Goal: Task Accomplishment & Management: Manage account settings

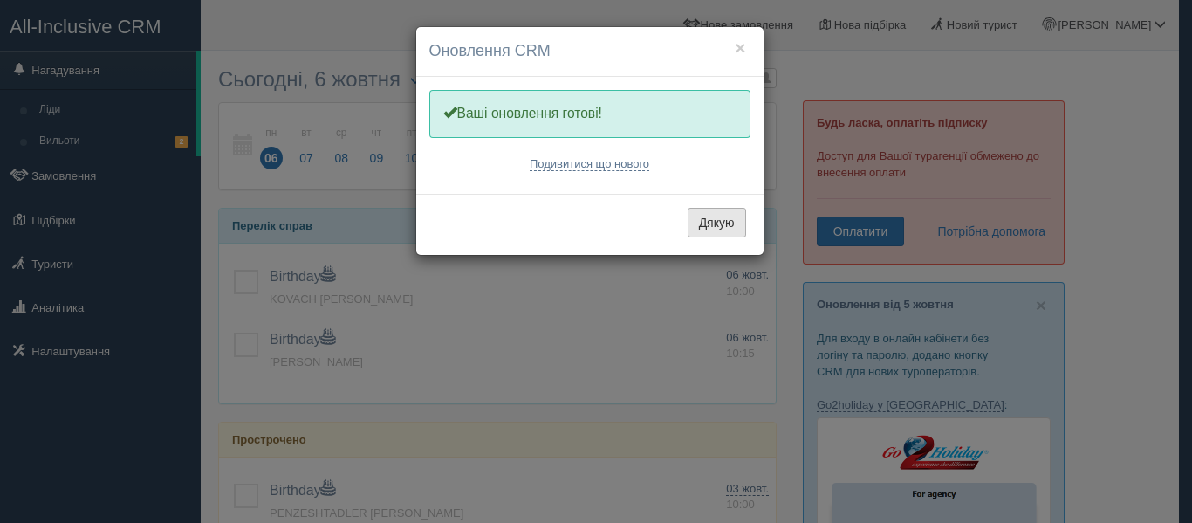
click at [714, 222] on button "Дякую" at bounding box center [717, 223] width 58 height 30
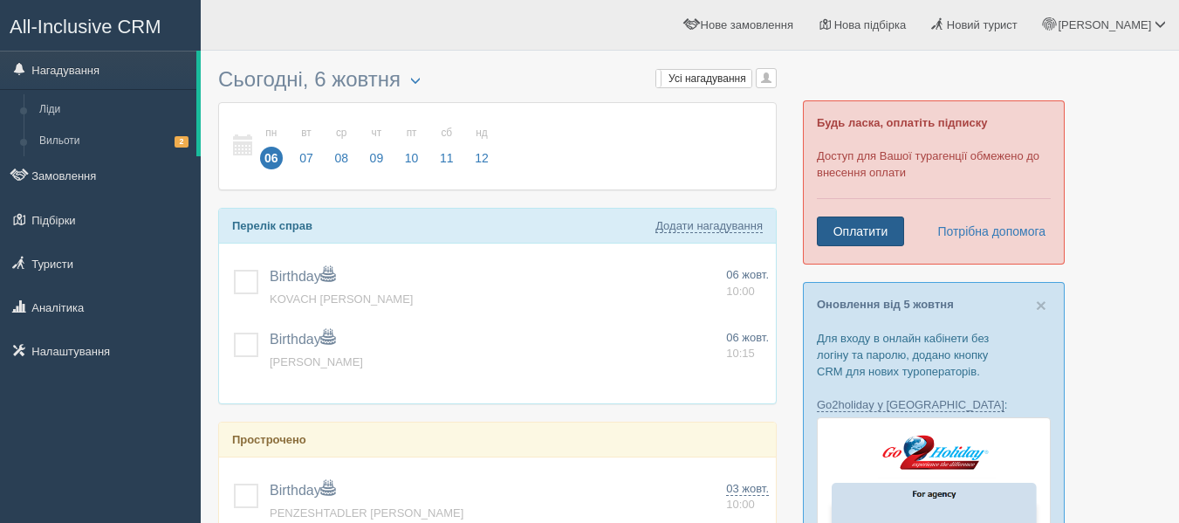
click at [867, 235] on link "Оплатити" at bounding box center [860, 231] width 87 height 30
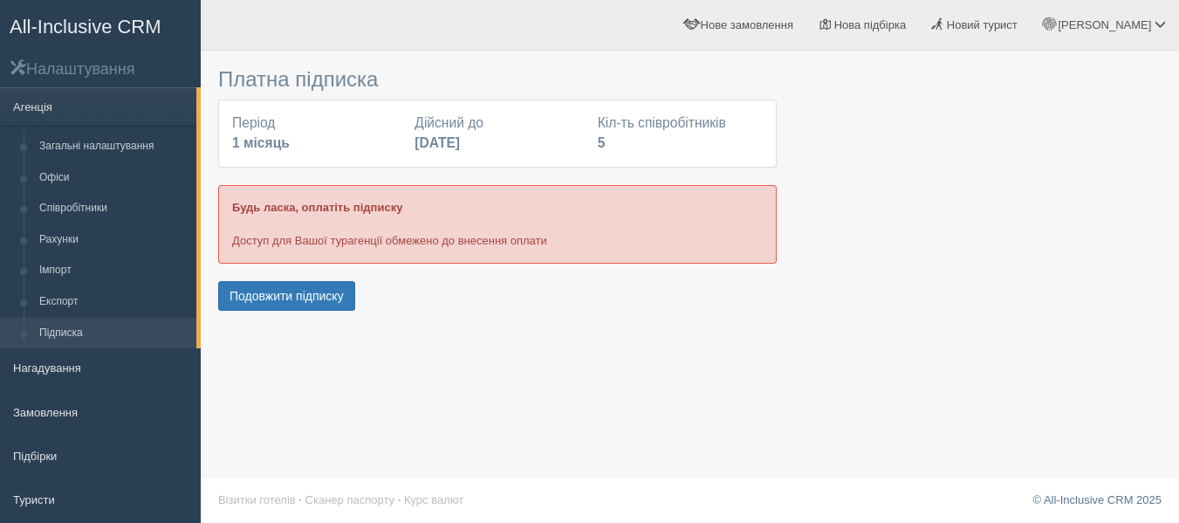
click at [79, 335] on link "Підписка" at bounding box center [113, 333] width 165 height 31
click at [98, 209] on link "Співробітники" at bounding box center [113, 208] width 165 height 31
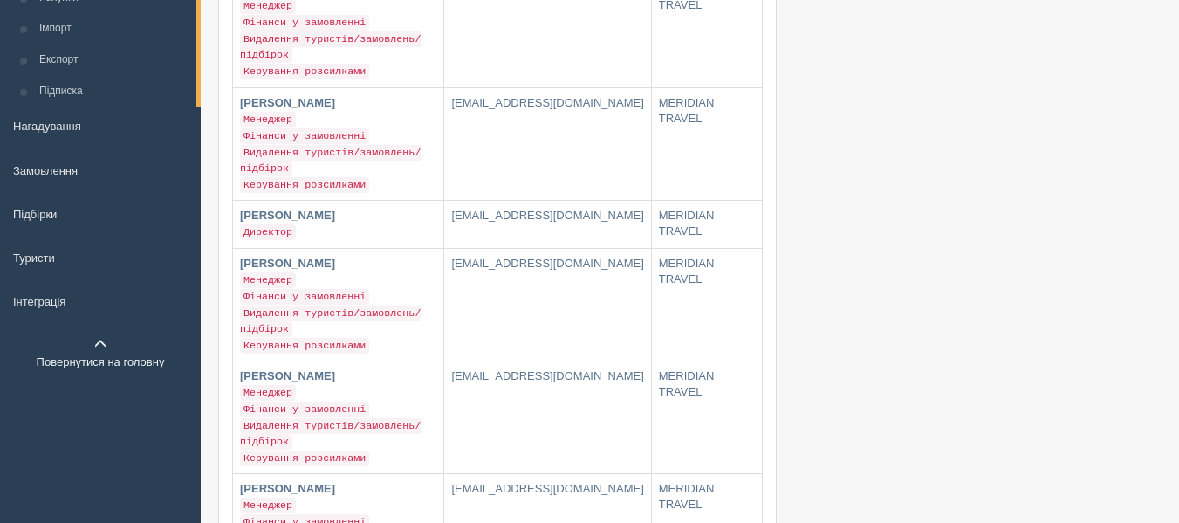
scroll to position [262, 0]
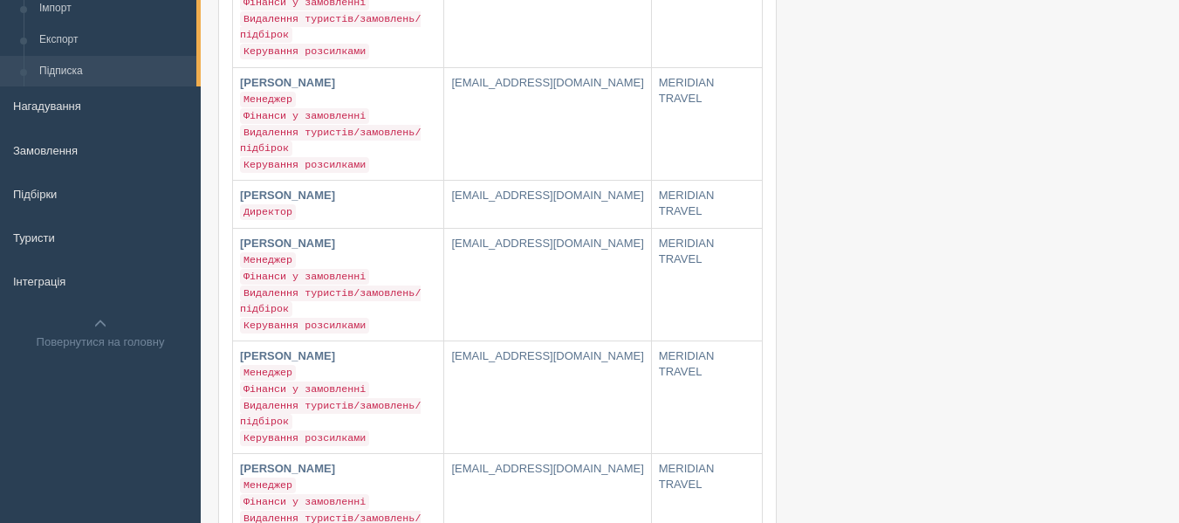
click at [72, 72] on link "Підписка" at bounding box center [113, 71] width 165 height 31
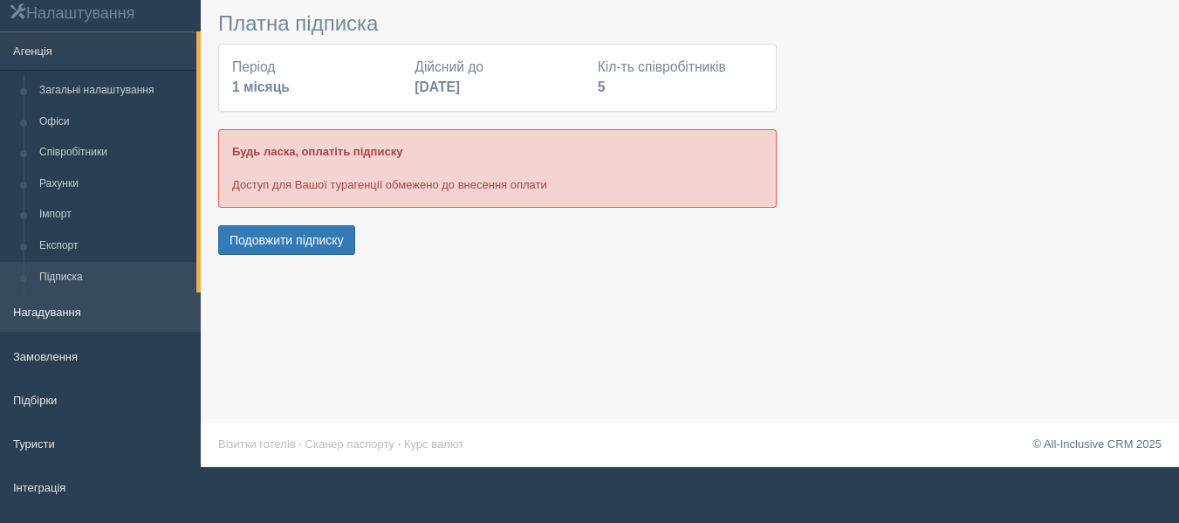
scroll to position [87, 0]
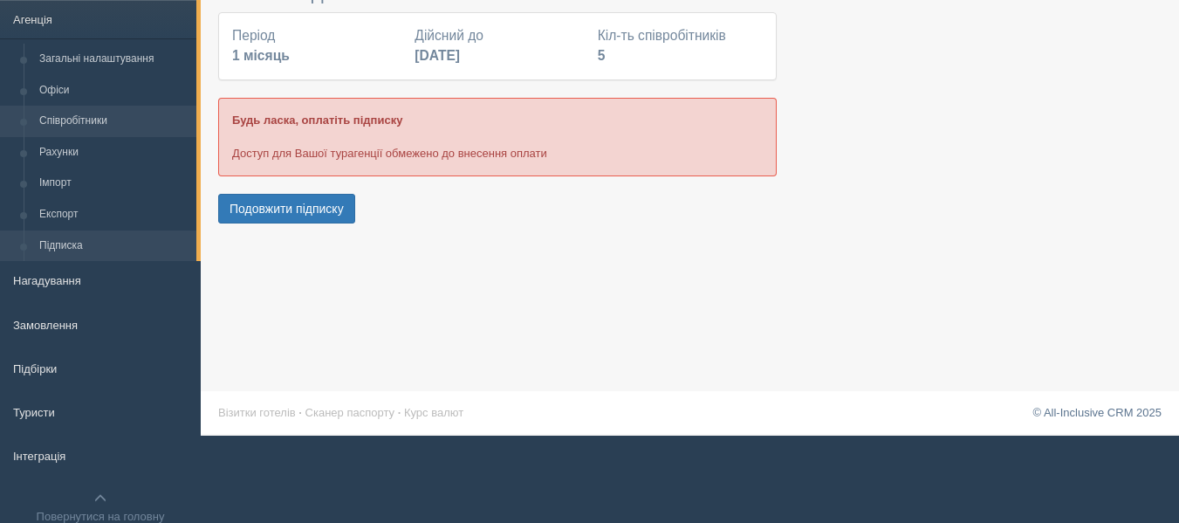
click at [106, 131] on link "Співробітники" at bounding box center [113, 121] width 165 height 31
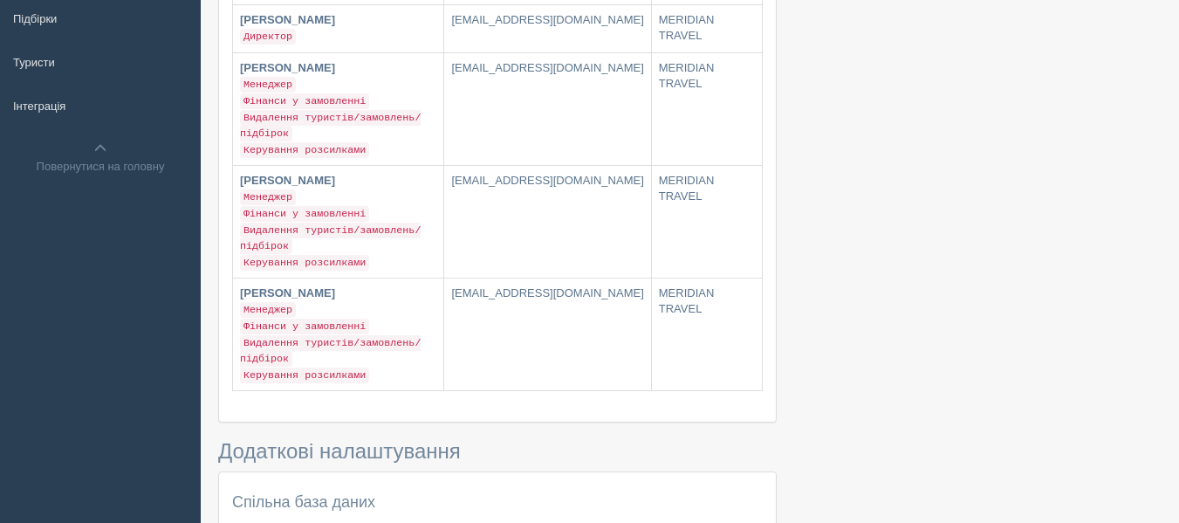
scroll to position [1, 0]
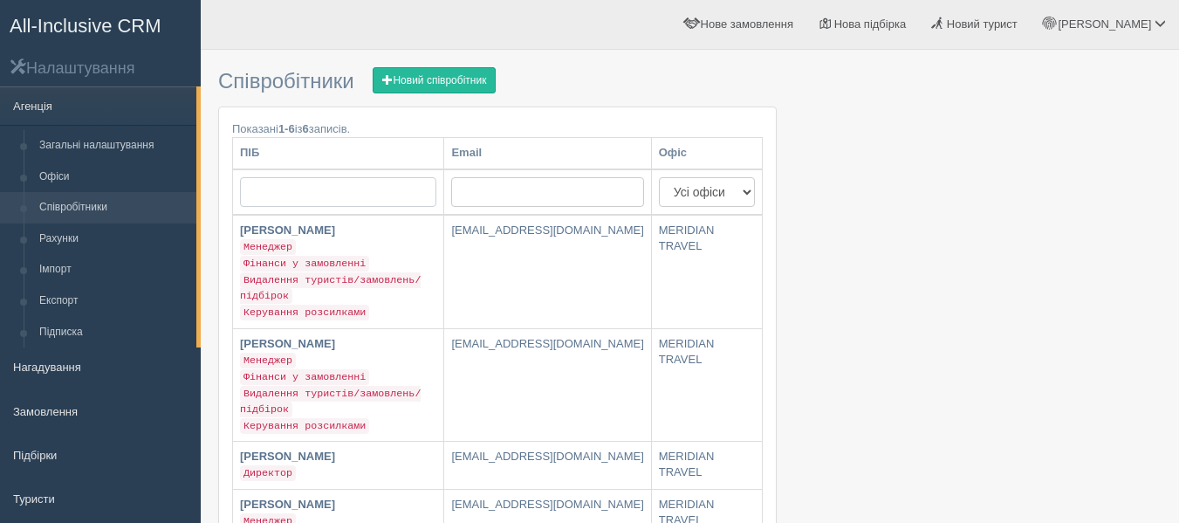
click at [436, 201] on input "text" at bounding box center [338, 192] width 196 height 30
click at [537, 188] on input "text" at bounding box center [547, 192] width 192 height 30
click at [67, 236] on link "Рахунки" at bounding box center [113, 238] width 165 height 31
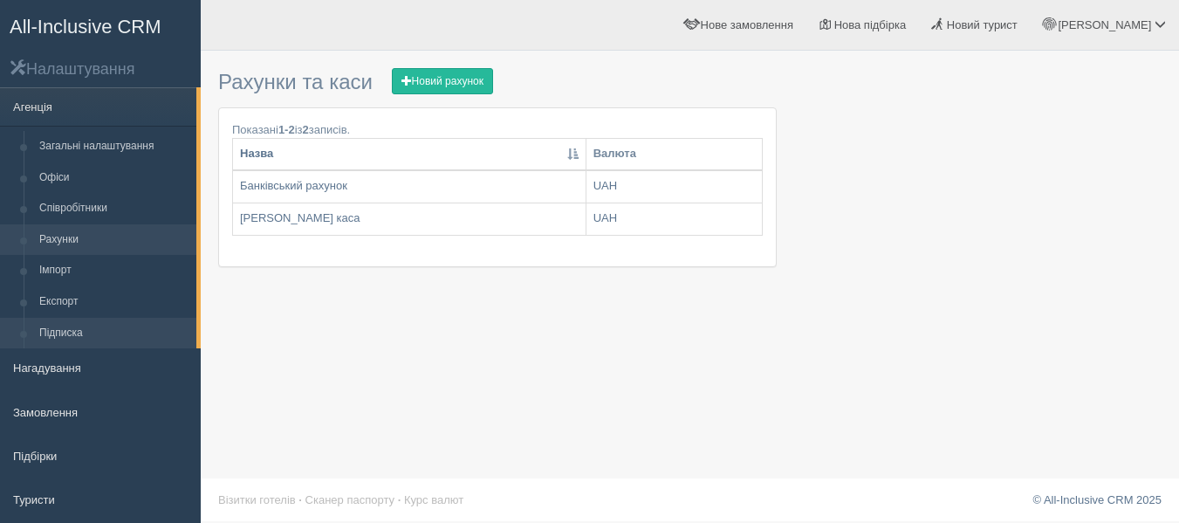
click at [90, 337] on link "Підписка" at bounding box center [113, 333] width 165 height 31
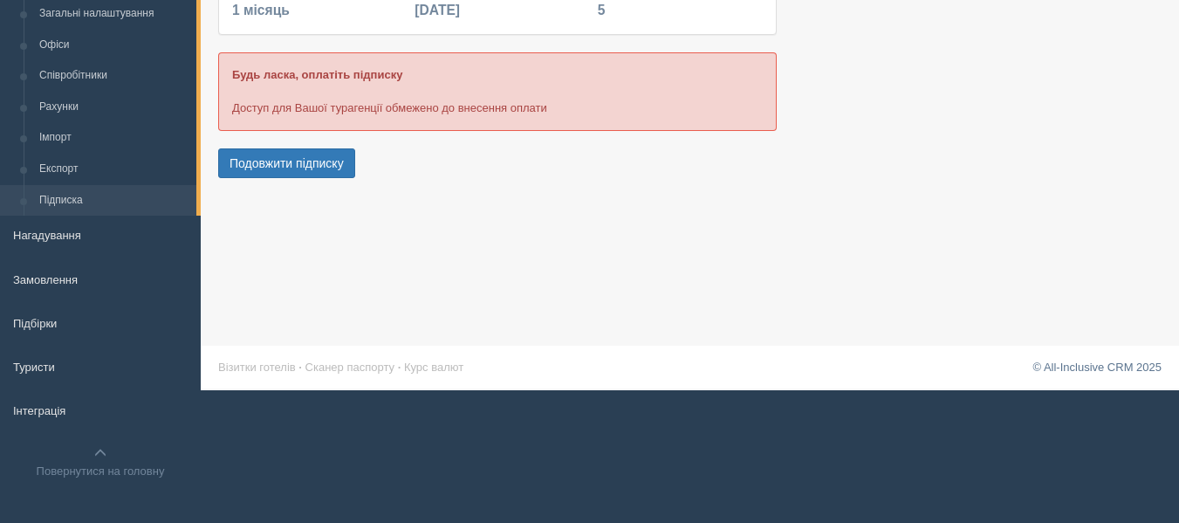
scroll to position [135, 0]
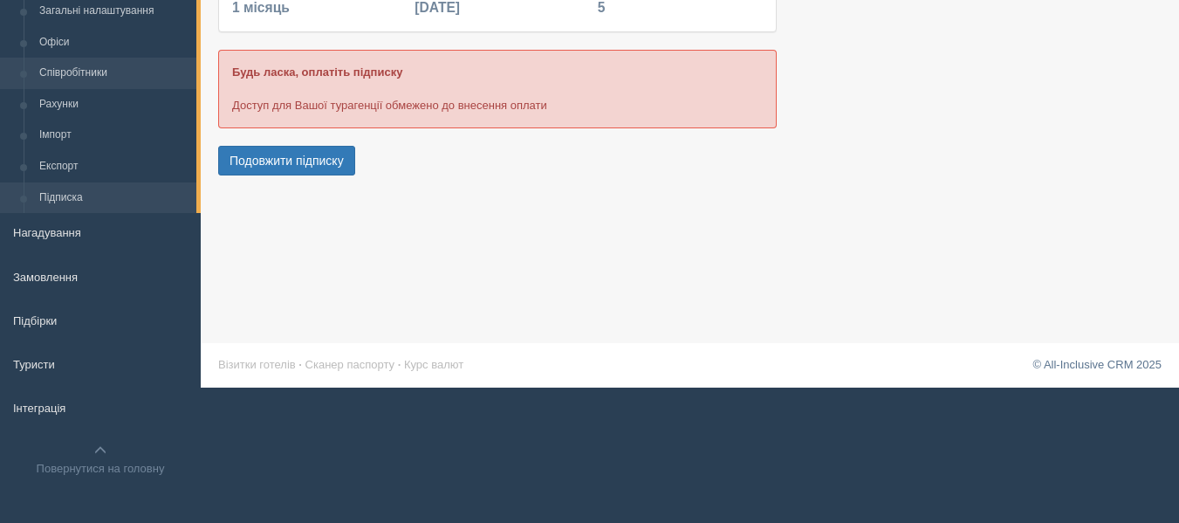
click at [79, 70] on link "Співробітники" at bounding box center [113, 73] width 165 height 31
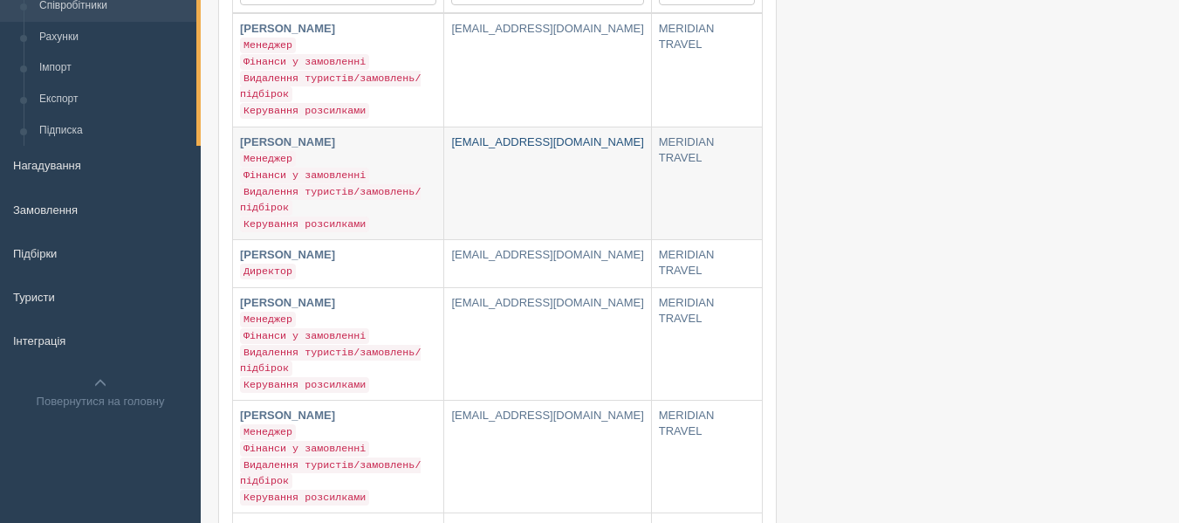
scroll to position [349, 0]
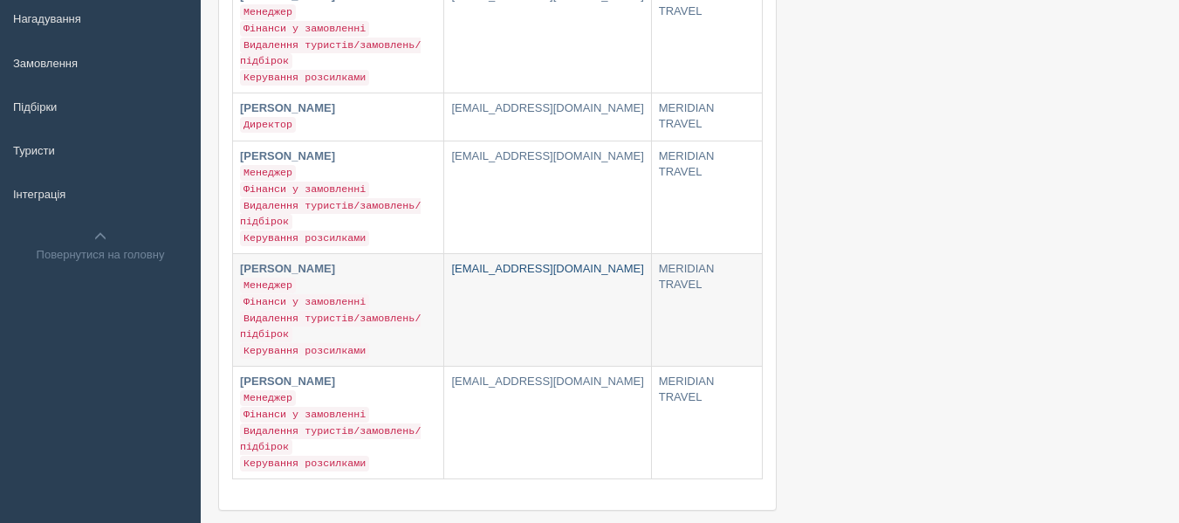
click at [517, 273] on link "oleh_meridian@ukr.net" at bounding box center [547, 310] width 206 height 112
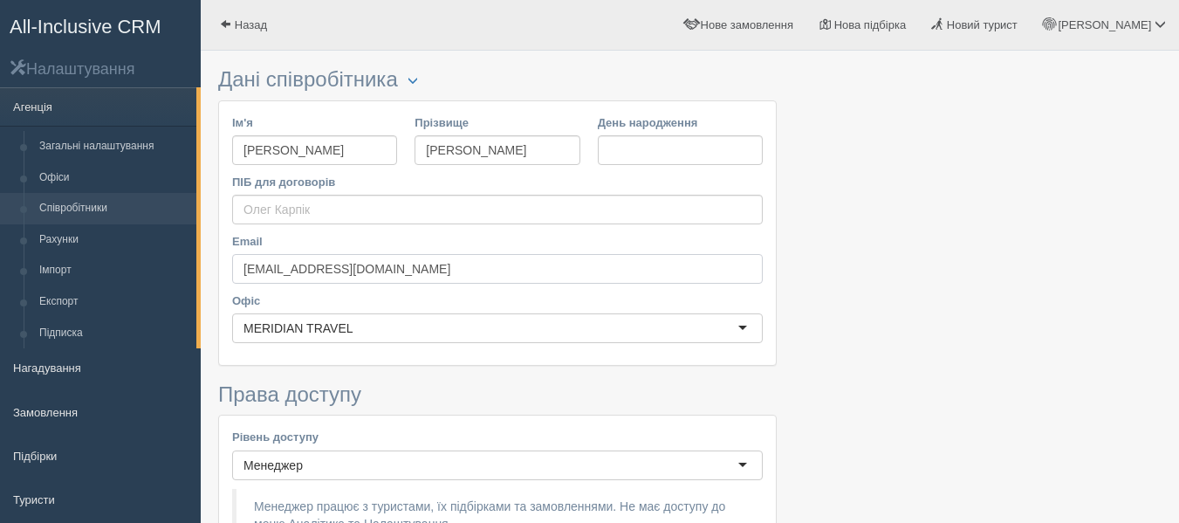
drag, startPoint x: 383, startPoint y: 270, endPoint x: 220, endPoint y: 292, distance: 164.7
type input "[EMAIL_ADDRESS][DOMAIN_NAME]"
click at [290, 150] on input "[PERSON_NAME]" at bounding box center [314, 150] width 165 height 30
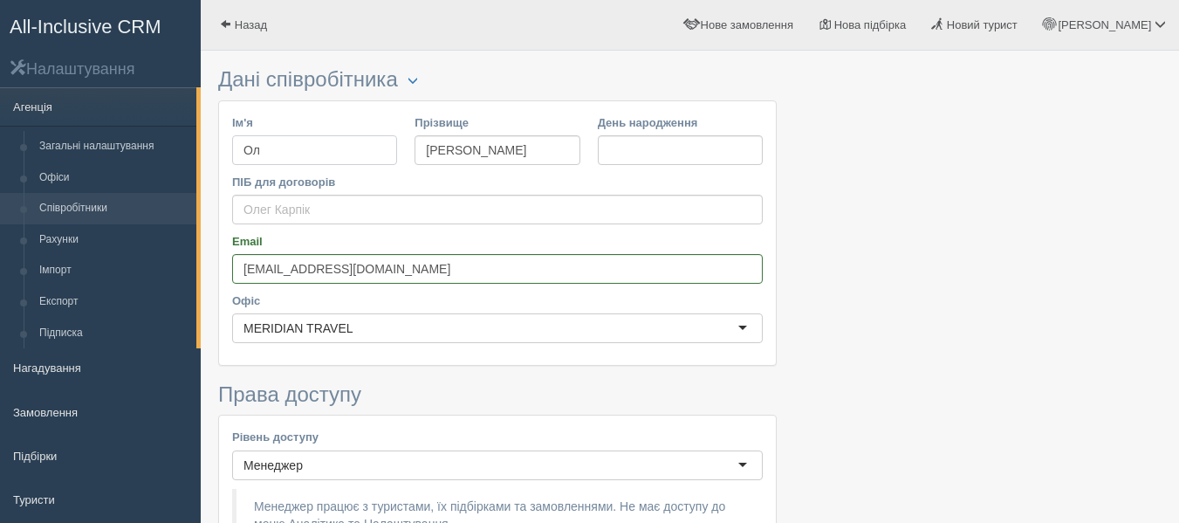
type input "О"
type input "D"
click at [303, 151] on input "Ім'я" at bounding box center [314, 150] width 165 height 30
type input "Вікторія"
drag, startPoint x: 481, startPoint y: 145, endPoint x: 416, endPoint y: 158, distance: 65.9
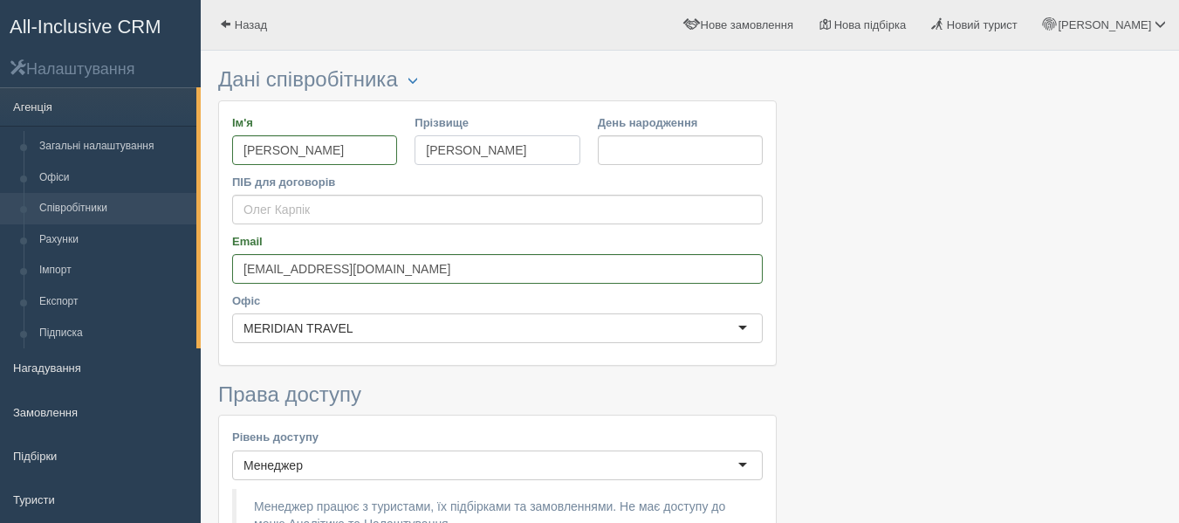
click at [416, 158] on input "Карпік" at bounding box center [496, 150] width 165 height 30
type input "Нагайко"
drag, startPoint x: 317, startPoint y: 211, endPoint x: 221, endPoint y: 226, distance: 97.1
click at [221, 226] on div "Ім'я Вікторія Прізвище Нагайко День народження ПІБ для договорів Email vargabad…" at bounding box center [497, 232] width 557 height 263
type input "Вікторія Нагайко"
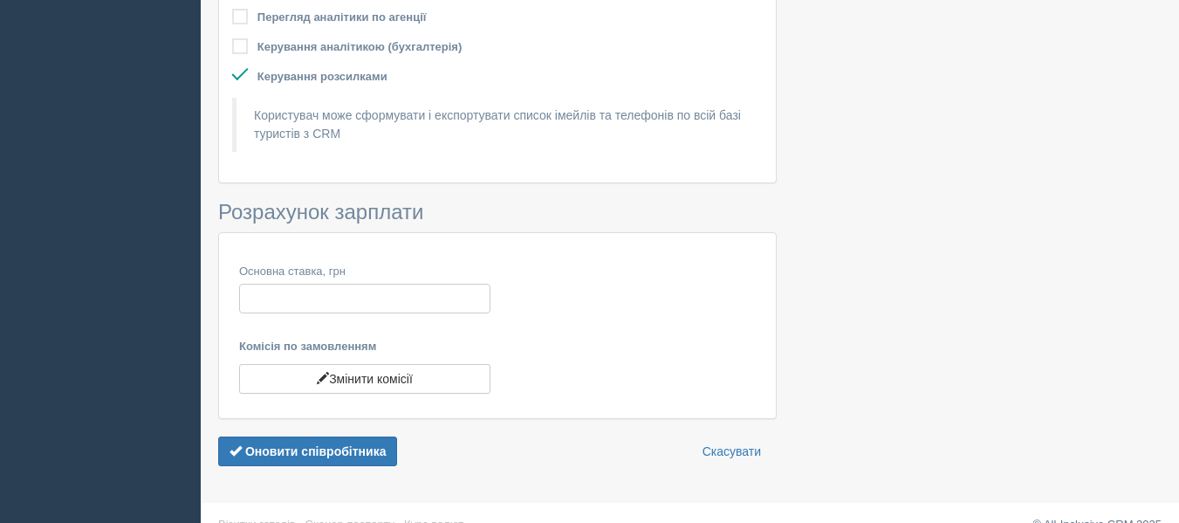
scroll to position [859, 0]
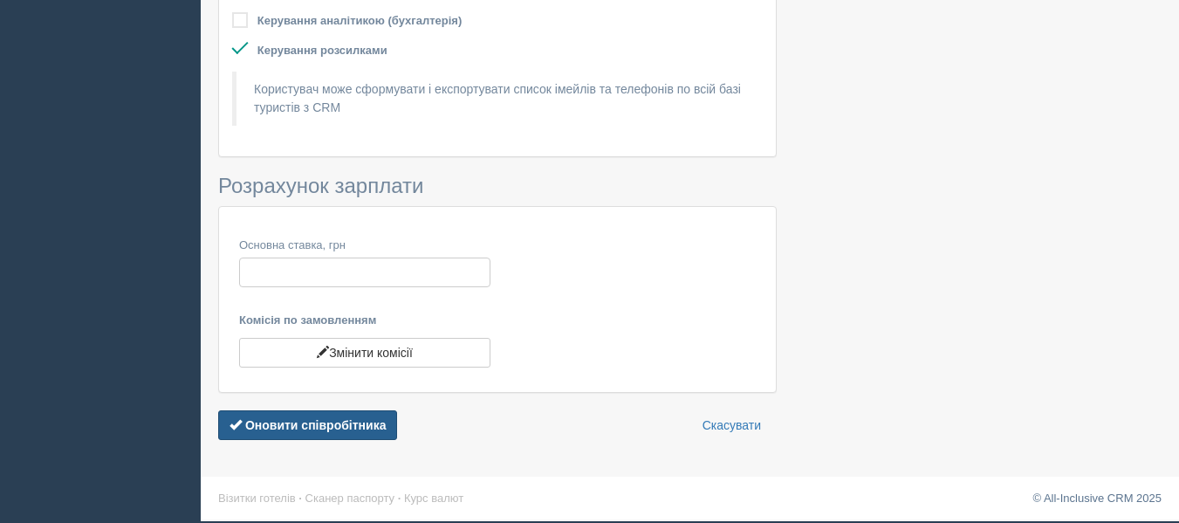
click at [264, 422] on b "Оновити співробітника" at bounding box center [315, 425] width 141 height 14
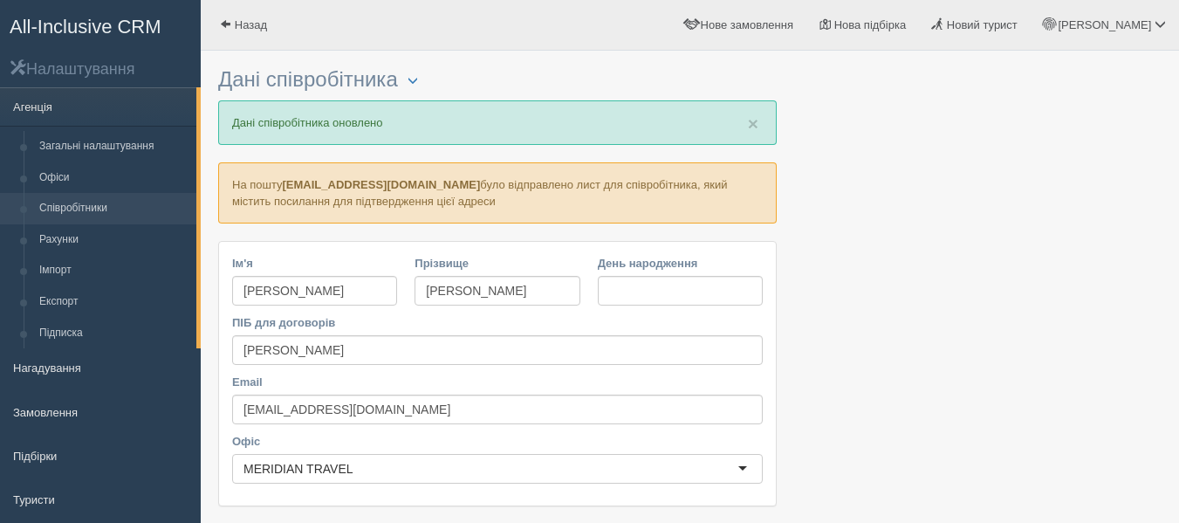
click at [114, 213] on link "Співробітники" at bounding box center [113, 208] width 165 height 31
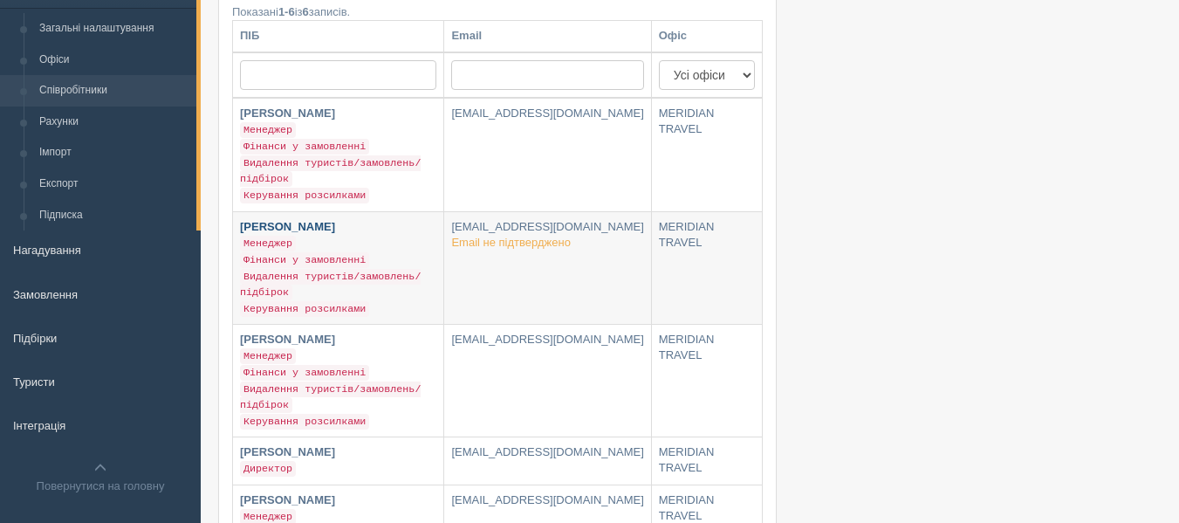
scroll to position [87, 0]
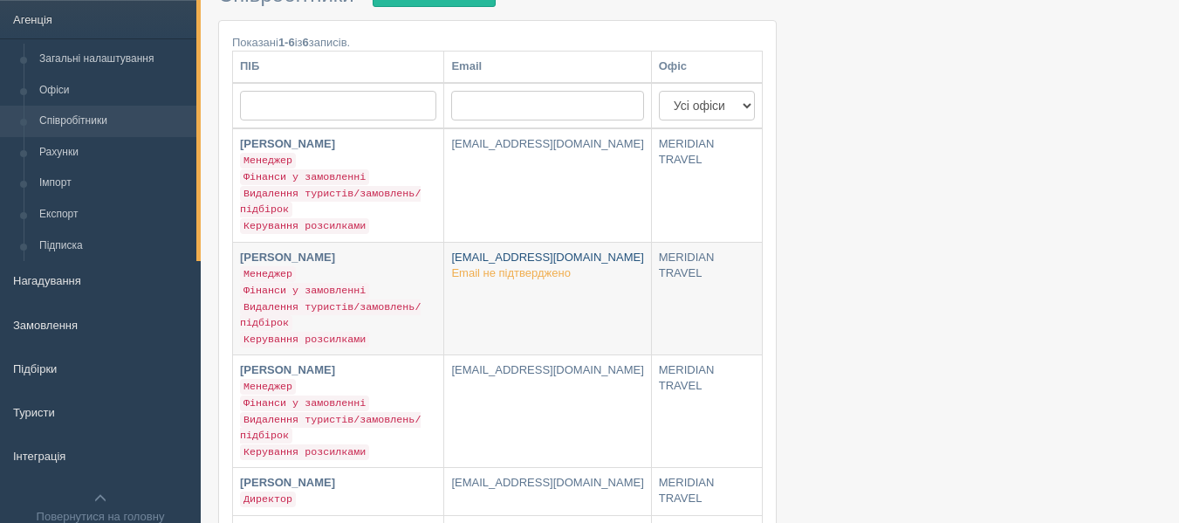
click at [558, 274] on span "Email не підтверджено" at bounding box center [510, 272] width 119 height 13
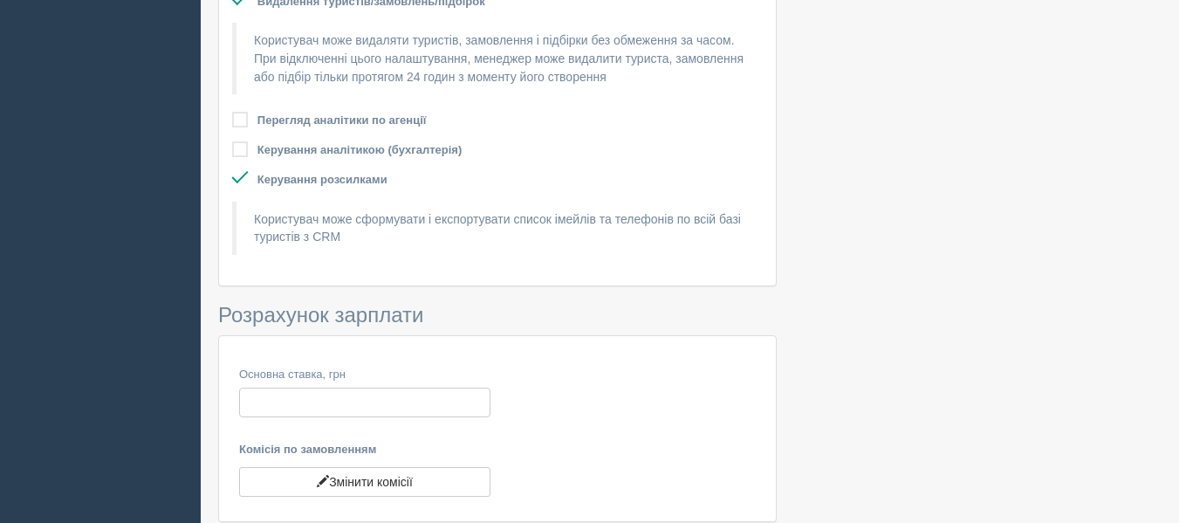
scroll to position [938, 0]
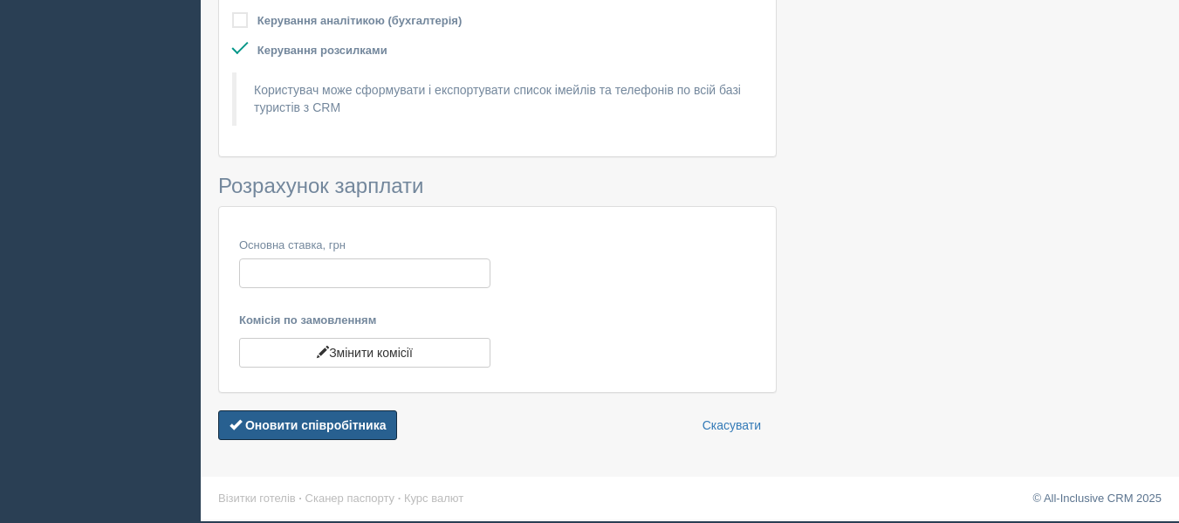
drag, startPoint x: 366, startPoint y: 427, endPoint x: 411, endPoint y: 418, distance: 45.3
click at [366, 426] on b "Оновити співробітника" at bounding box center [315, 425] width 141 height 14
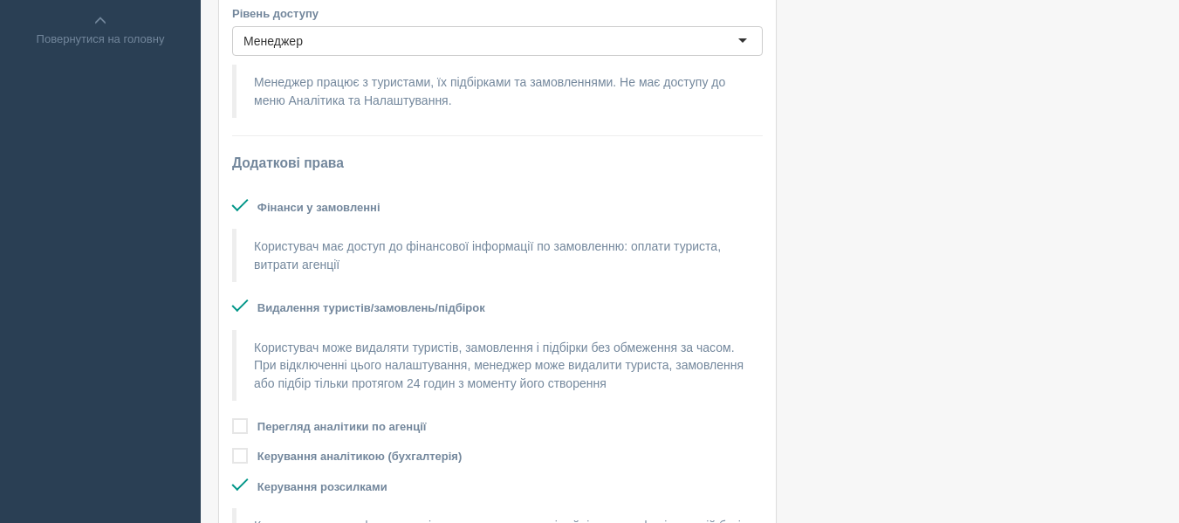
scroll to position [1001, 0]
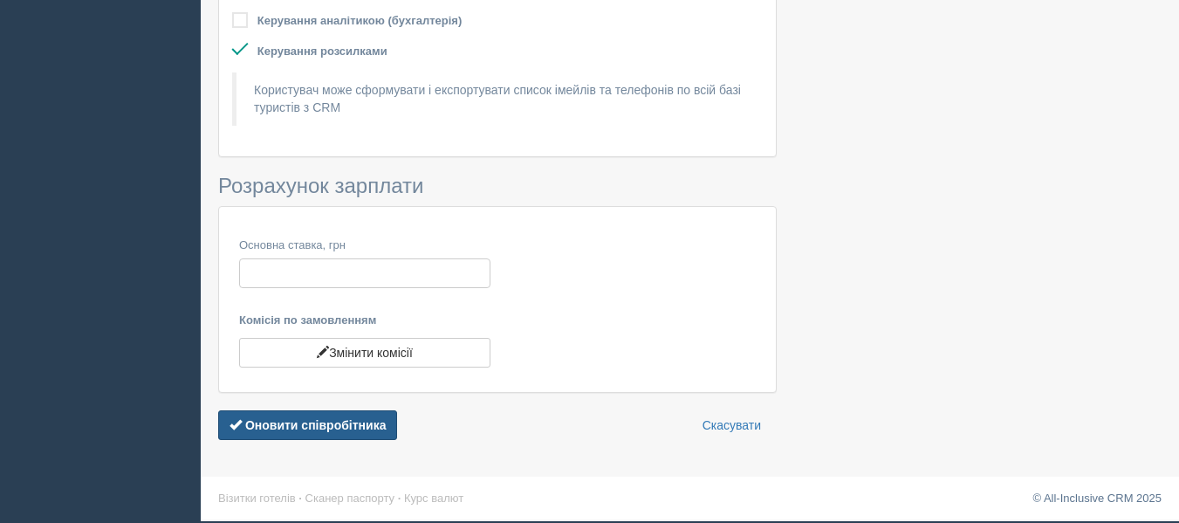
drag, startPoint x: 320, startPoint y: 426, endPoint x: 336, endPoint y: 432, distance: 16.9
click at [320, 426] on b "Оновити співробітника" at bounding box center [315, 425] width 141 height 14
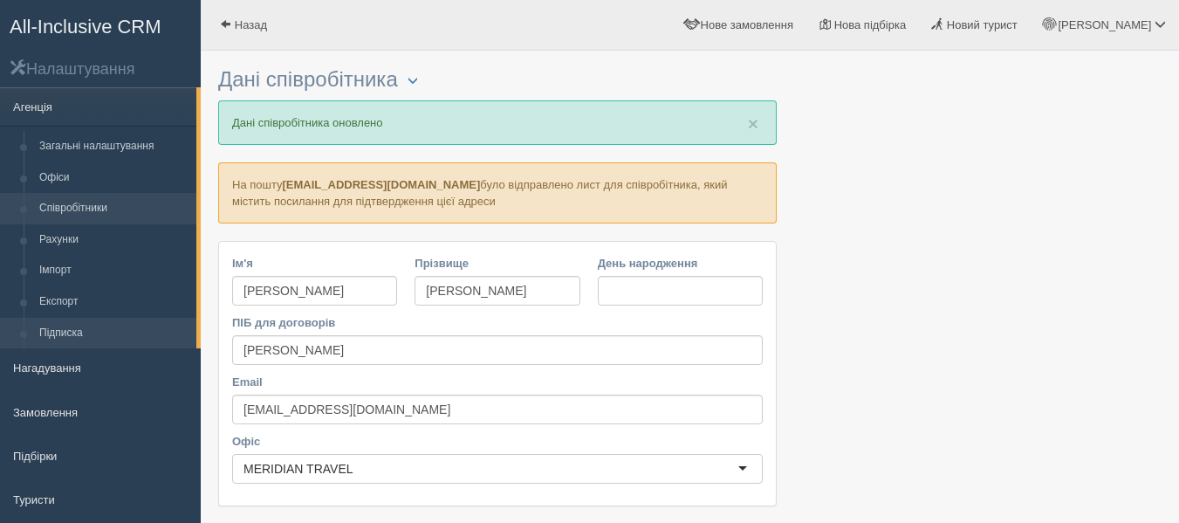
click at [102, 338] on link "Підписка" at bounding box center [113, 333] width 165 height 31
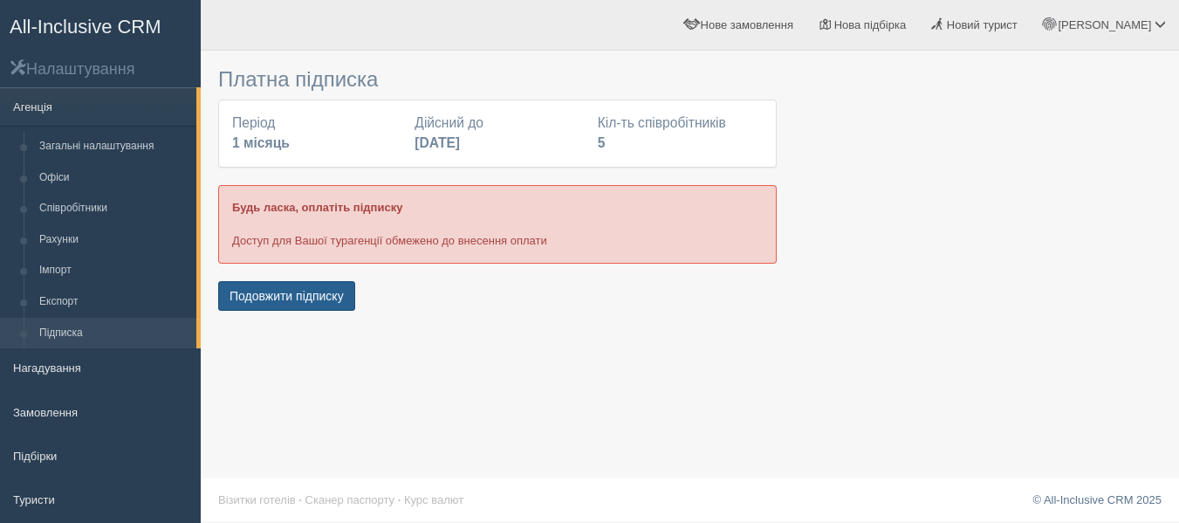
click at [301, 300] on button "Подовжити підписку" at bounding box center [286, 296] width 137 height 30
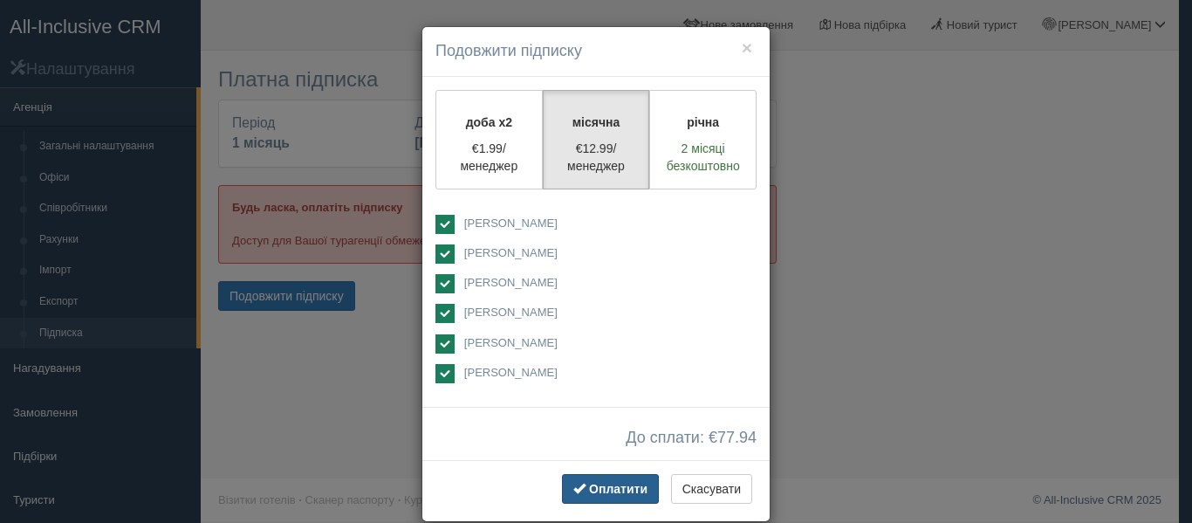
click at [623, 485] on span "Оплатити" at bounding box center [618, 489] width 58 height 14
